Goal: Task Accomplishment & Management: Use online tool/utility

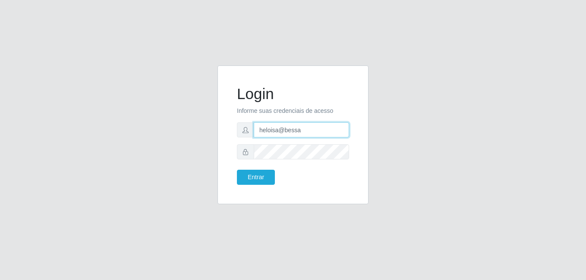
click at [310, 131] on input "heloisa@bessa" at bounding box center [301, 130] width 95 height 15
click at [305, 129] on input "heloisa@bessa" at bounding box center [301, 130] width 95 height 15
type input "h"
type input "A"
type input "anaPat@B9"
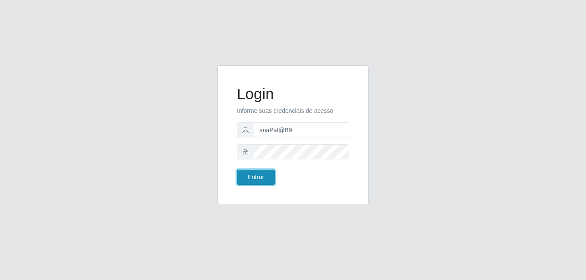
click at [262, 181] on button "Entrar" at bounding box center [256, 177] width 38 height 15
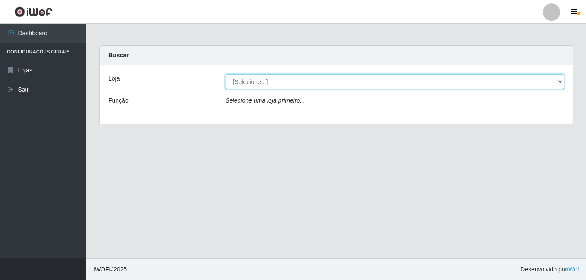
click at [556, 83] on select "[Selecione...] Bemais Supermercados - B9 Bessa" at bounding box center [395, 81] width 339 height 15
select select "410"
click at [226, 74] on select "[Selecione...] Bemais Supermercados - B9 Bessa" at bounding box center [395, 81] width 339 height 15
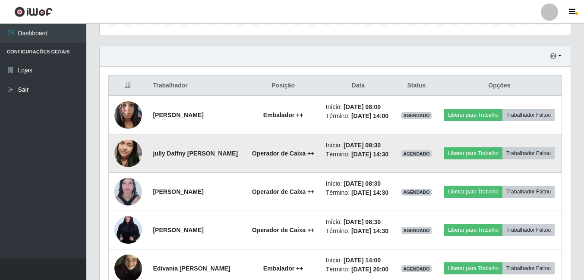
scroll to position [302, 0]
